Goal: Task Accomplishment & Management: Use online tool/utility

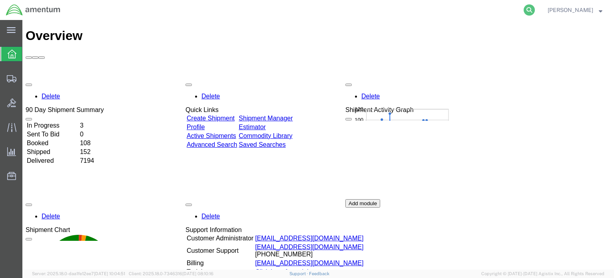
click at [535, 10] on icon at bounding box center [528, 9] width 11 height 11
click at [307, 7] on input "search" at bounding box center [401, 9] width 243 height 19
paste input "EUS-25246-0001"
type input "EUS-25246-0001"
click at [535, 8] on icon at bounding box center [528, 9] width 11 height 11
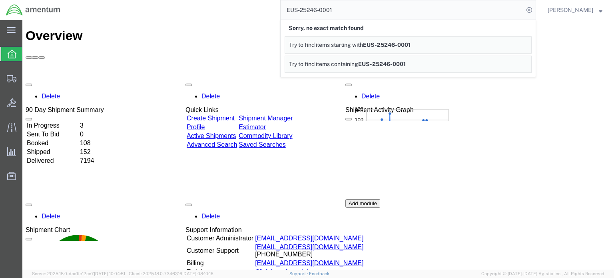
drag, startPoint x: 372, startPoint y: 24, endPoint x: 388, endPoint y: 45, distance: 25.9
click at [388, 45] on span "EUS-25246-0001" at bounding box center [387, 45] width 48 height 6
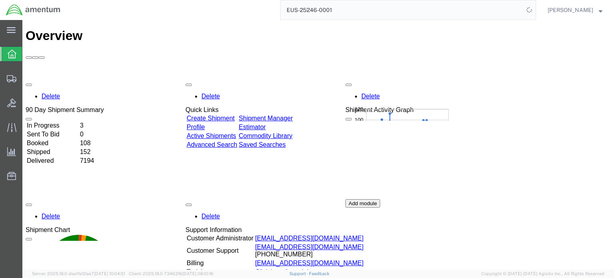
click at [410, 10] on input "EUS-25246-0001" at bounding box center [401, 9] width 243 height 19
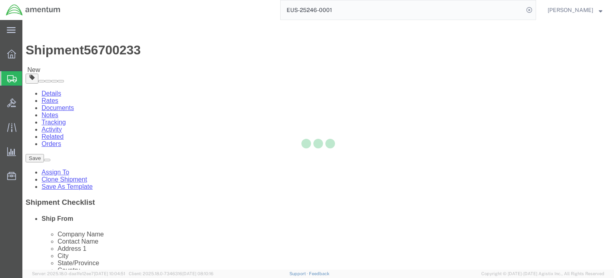
select select "72491"
select select "42668"
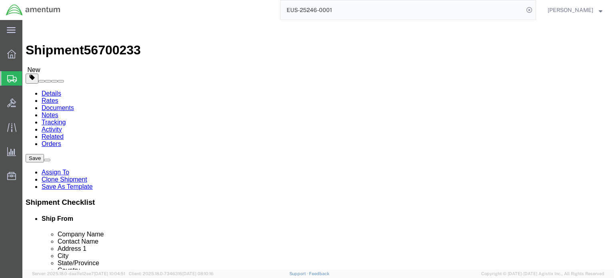
click button "Rate Shipment"
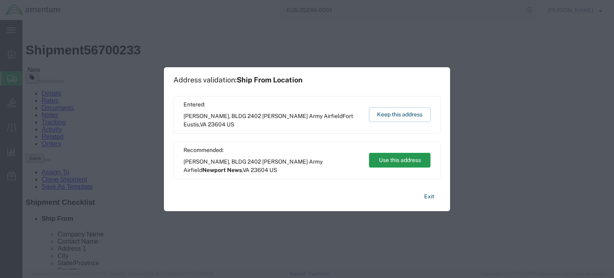
drag, startPoint x: 378, startPoint y: 139, endPoint x: 400, endPoint y: 159, distance: 30.0
click at [400, 159] on button "Use this address" at bounding box center [400, 160] width 62 height 15
